Goal: Complete application form: Complete application form

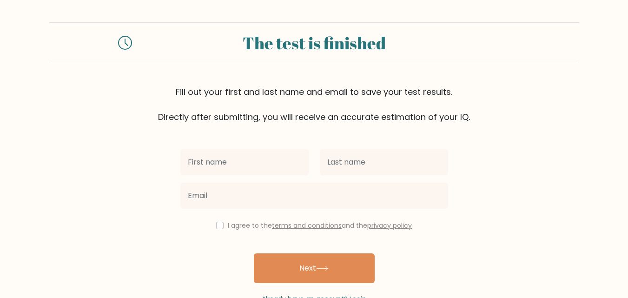
click at [208, 165] on input "text" at bounding box center [244, 162] width 128 height 26
type input "mariya"
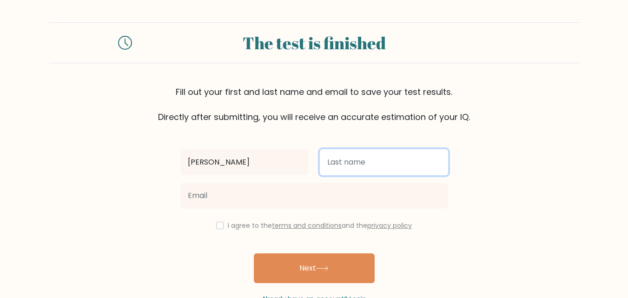
click at [352, 162] on input "text" at bounding box center [384, 162] width 128 height 26
type input "naqvi"
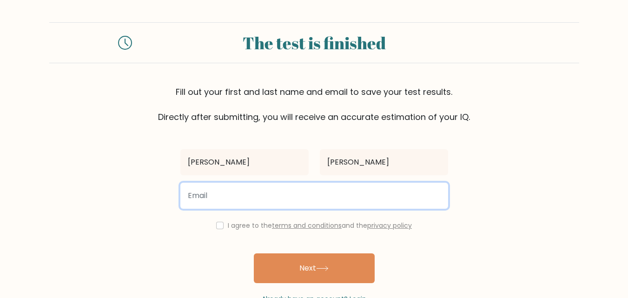
click at [325, 185] on input "email" at bounding box center [314, 196] width 268 height 26
click at [324, 191] on input "email" at bounding box center [314, 196] width 268 height 26
click at [232, 203] on input "email" at bounding box center [314, 196] width 268 height 26
click at [262, 189] on input "email" at bounding box center [314, 196] width 268 height 26
paste input "mariya.naqvi@enfuse-solutions.com"
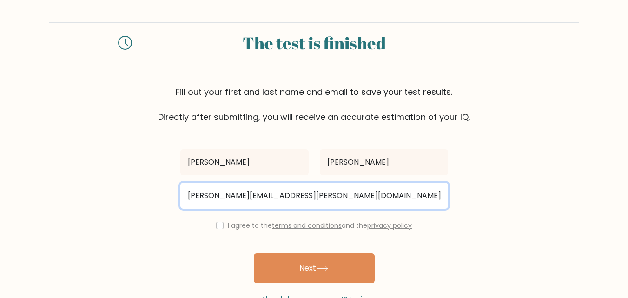
type input "mariya.naqvi@enfuse-solutions.com"
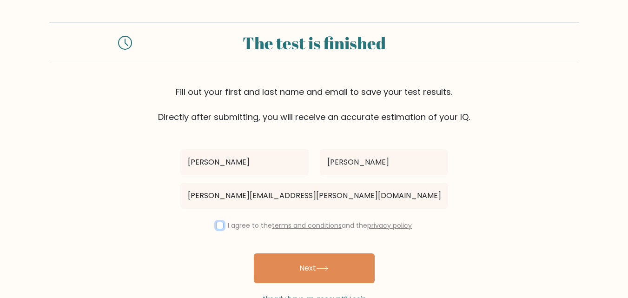
click at [218, 224] on input "checkbox" at bounding box center [219, 225] width 7 height 7
checkbox input "true"
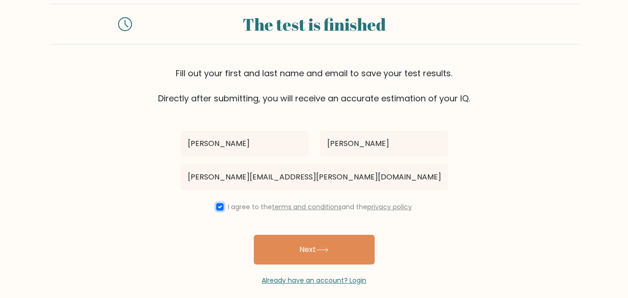
scroll to position [28, 0]
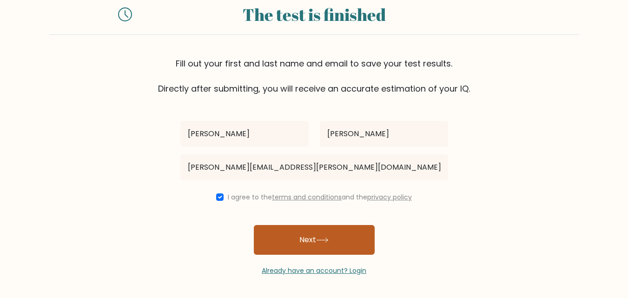
click at [328, 233] on button "Next" at bounding box center [314, 240] width 121 height 30
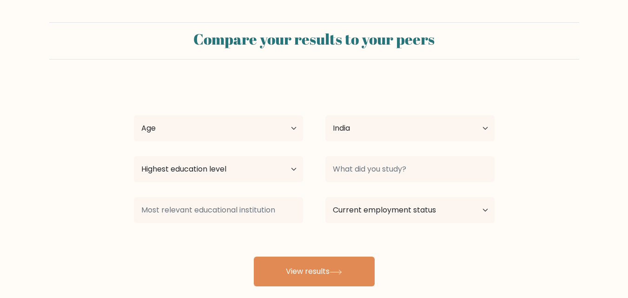
select select "IN"
drag, startPoint x: 249, startPoint y: 119, endPoint x: 243, endPoint y: 116, distance: 6.9
click at [248, 119] on select "Age Under 18 years old 18-24 years old 25-34 years old 35-44 years old 45-54 ye…" at bounding box center [218, 128] width 169 height 26
select select "min_18"
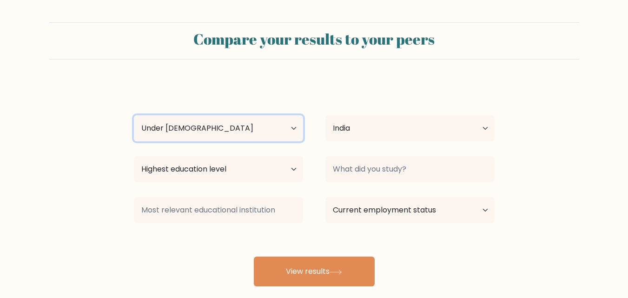
click at [134, 115] on select "Age Under 18 years old 18-24 years old 25-34 years old 35-44 years old 45-54 ye…" at bounding box center [218, 128] width 169 height 26
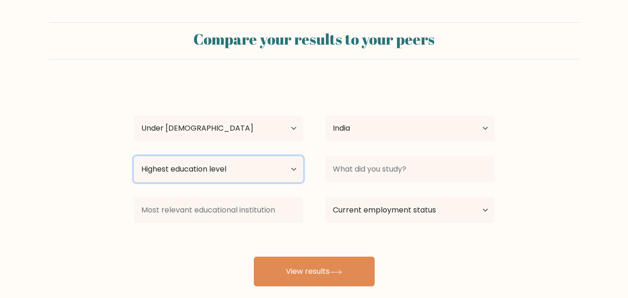
click at [239, 166] on select "Highest education level No schooling Primary Lower Secondary Upper Secondary Oc…" at bounding box center [218, 169] width 169 height 26
select select "bachelors_degree"
click at [134, 156] on select "Highest education level No schooling Primary Lower Secondary Upper Secondary Oc…" at bounding box center [218, 169] width 169 height 26
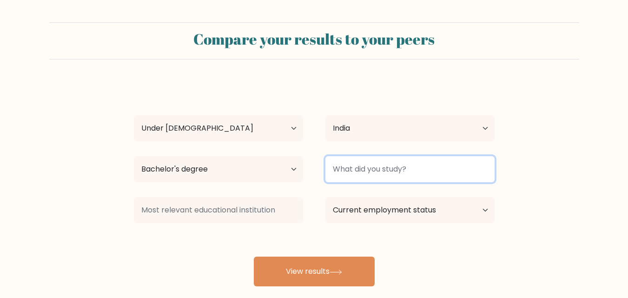
click at [361, 174] on input at bounding box center [409, 169] width 169 height 26
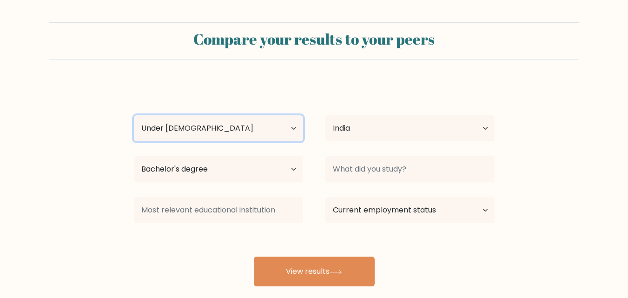
click at [265, 124] on select "Age Under 18 years old 18-24 years old 25-34 years old 35-44 years old 45-54 ye…" at bounding box center [218, 128] width 169 height 26
select select "18_24"
click at [134, 115] on select "Age Under 18 years old 18-24 years old 25-34 years old 35-44 years old 45-54 ye…" at bounding box center [218, 128] width 169 height 26
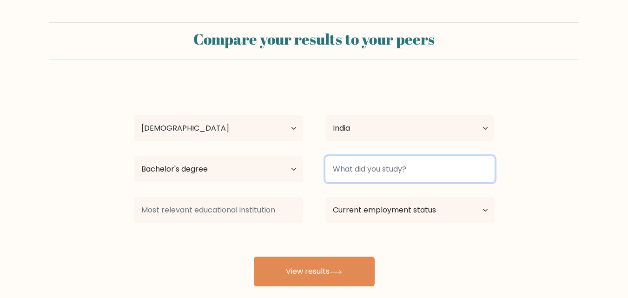
click at [419, 178] on input at bounding box center [409, 169] width 169 height 26
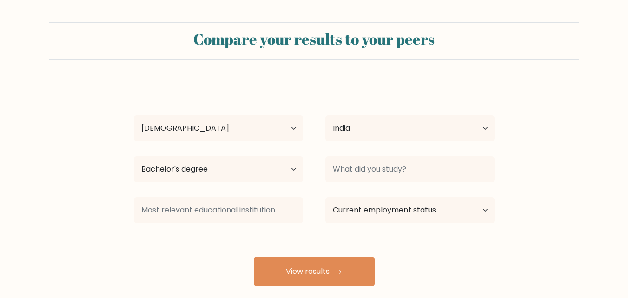
drag, startPoint x: 359, startPoint y: 153, endPoint x: 373, endPoint y: 164, distance: 17.3
click at [364, 156] on div at bounding box center [410, 168] width 192 height 33
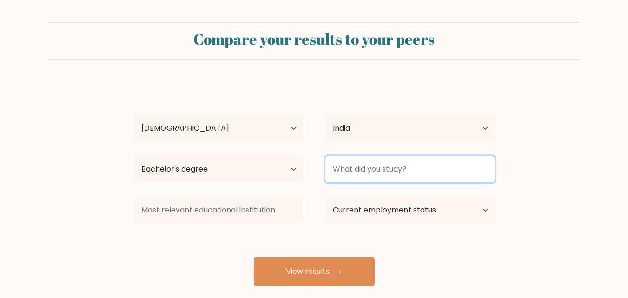
click at [377, 169] on input at bounding box center [409, 169] width 169 height 26
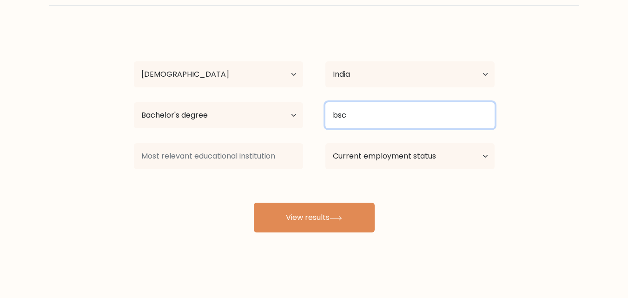
scroll to position [54, 0]
type input "bsc"
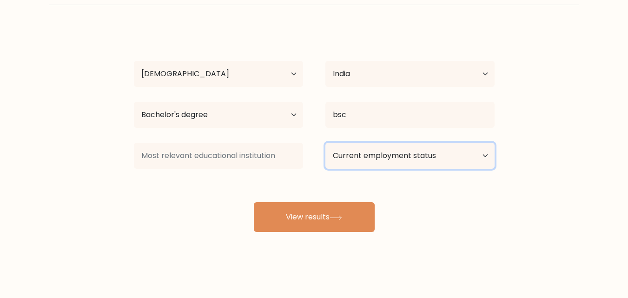
click at [433, 156] on select "Current employment status Employed Student Retired Other / prefer not to answer" at bounding box center [409, 156] width 169 height 26
select select "student"
click at [325, 143] on select "Current employment status Employed Student Retired Other / prefer not to answer" at bounding box center [409, 156] width 169 height 26
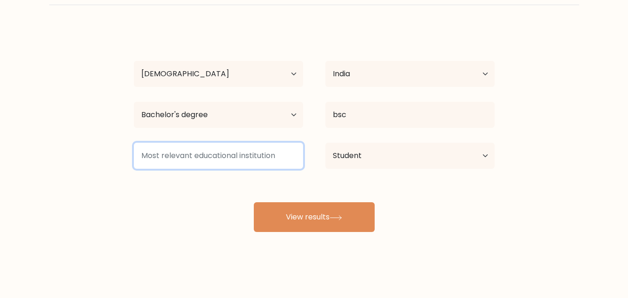
click at [233, 155] on input at bounding box center [218, 156] width 169 height 26
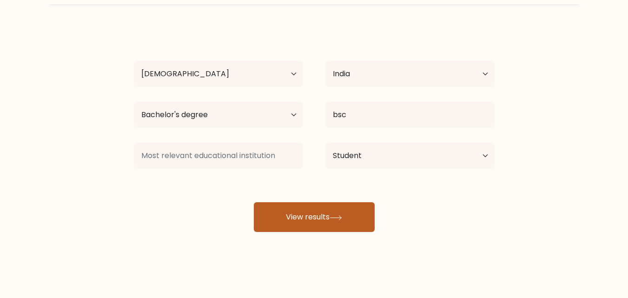
click at [320, 221] on button "View results" at bounding box center [314, 217] width 121 height 30
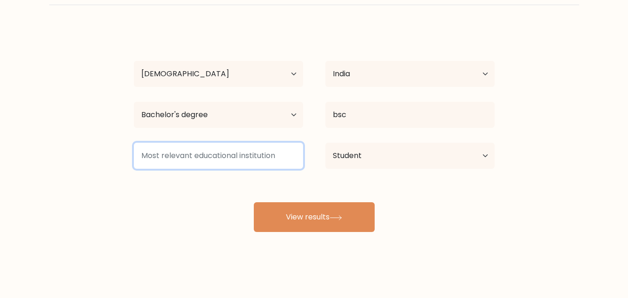
click at [236, 152] on input at bounding box center [218, 156] width 169 height 26
type input "I"
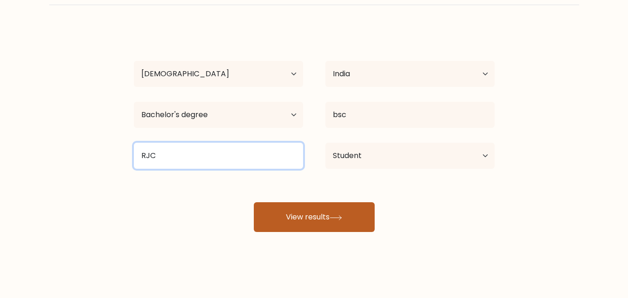
type input "RJC"
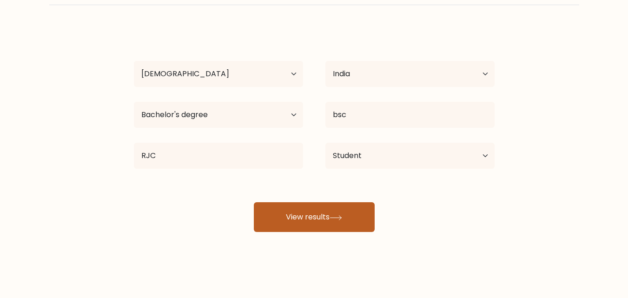
click at [287, 219] on button "View results" at bounding box center [314, 217] width 121 height 30
